Goal: Transaction & Acquisition: Purchase product/service

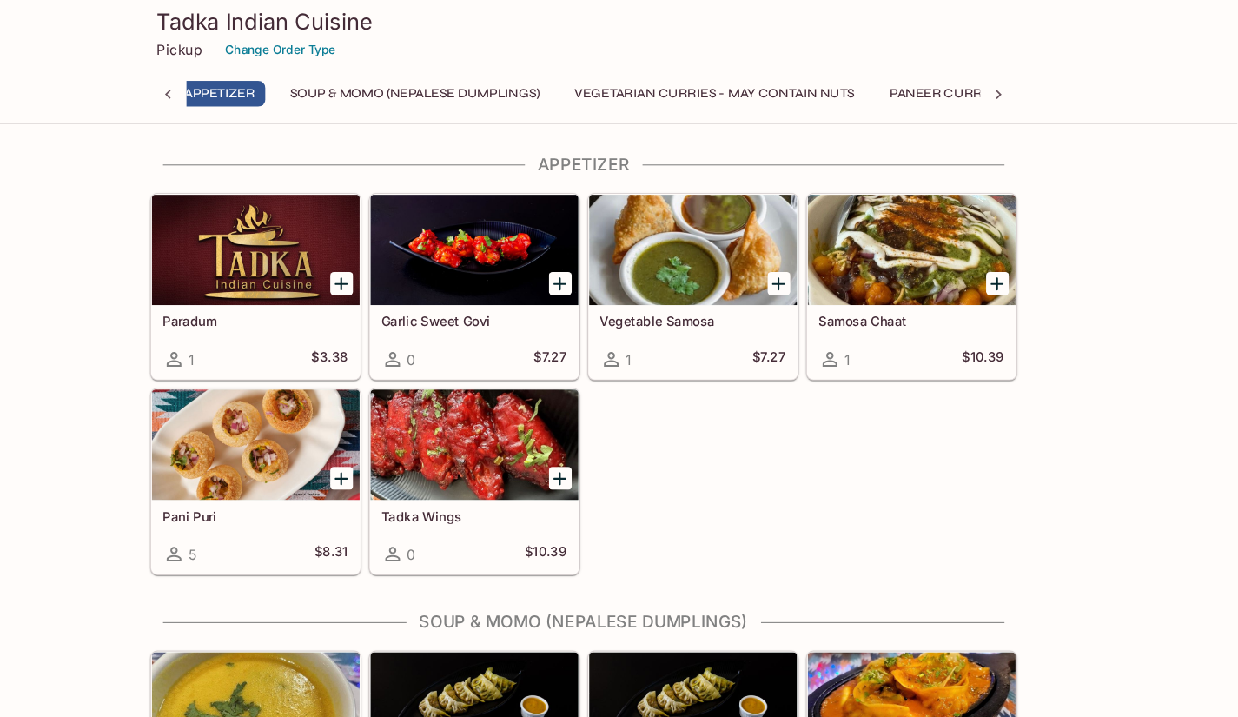
scroll to position [0, 7]
click at [329, 445] on div at bounding box center [309, 420] width 196 height 104
click at [1012, 88] on icon at bounding box center [1012, 89] width 5 height 9
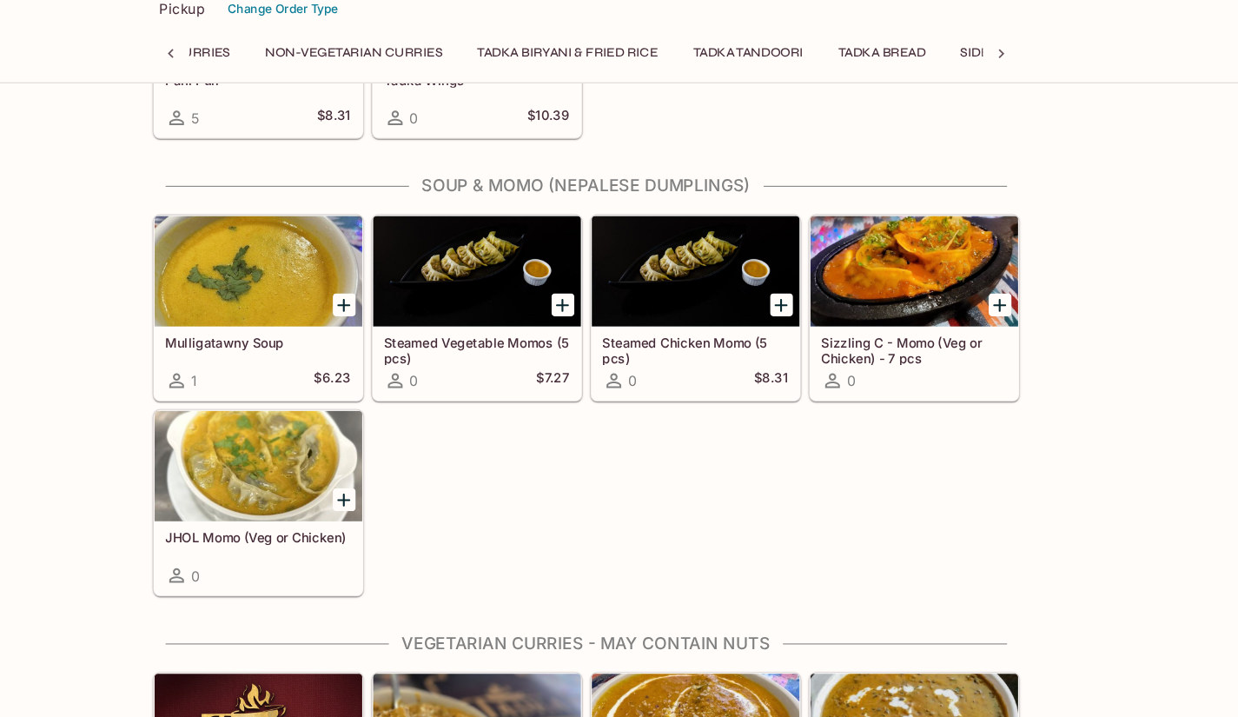
scroll to position [0, 534]
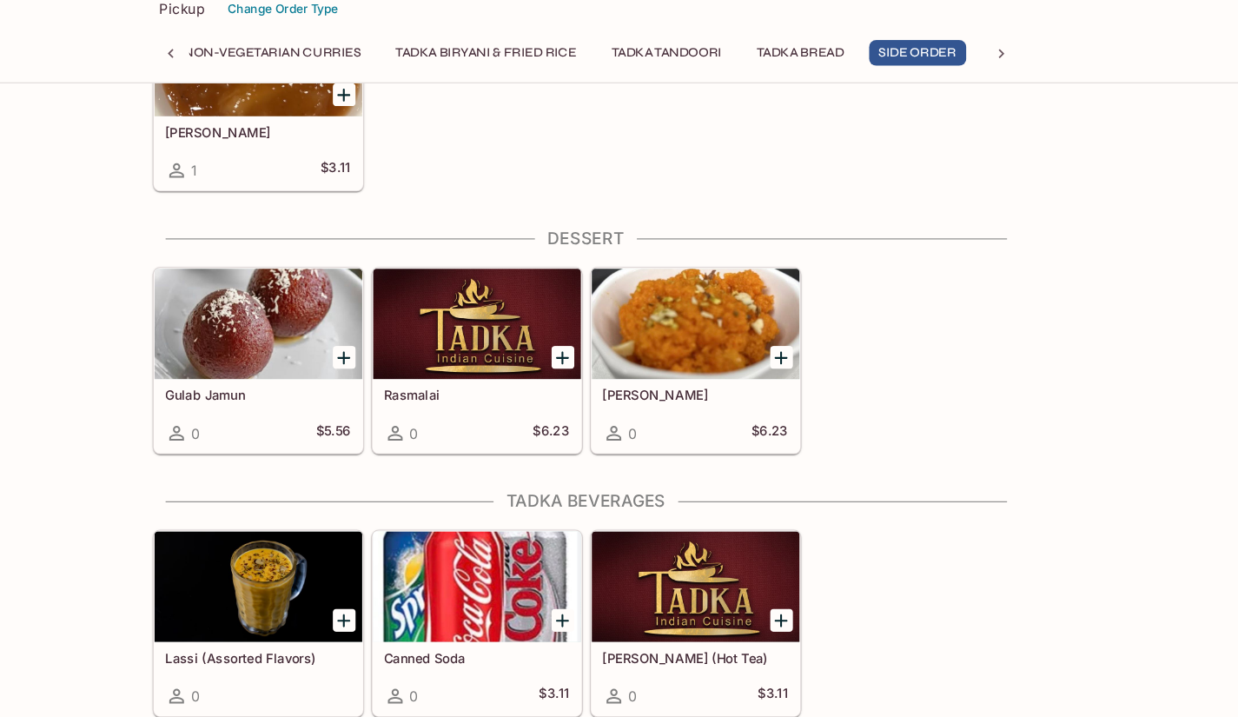
click at [737, 338] on div at bounding box center [723, 345] width 196 height 104
